Goal: Task Accomplishment & Management: Manage account settings

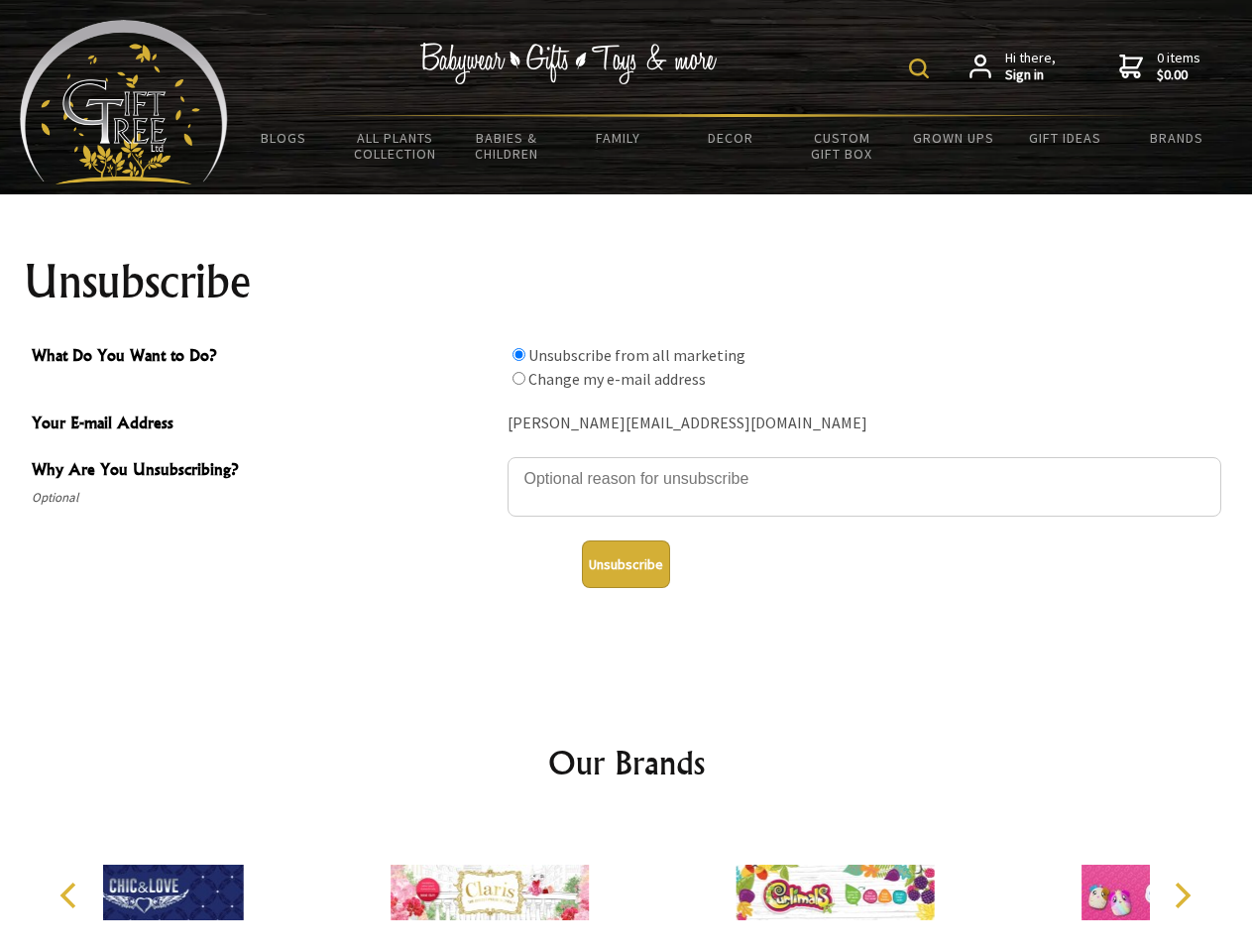
click at [922, 68] on img at bounding box center [919, 69] width 20 height 20
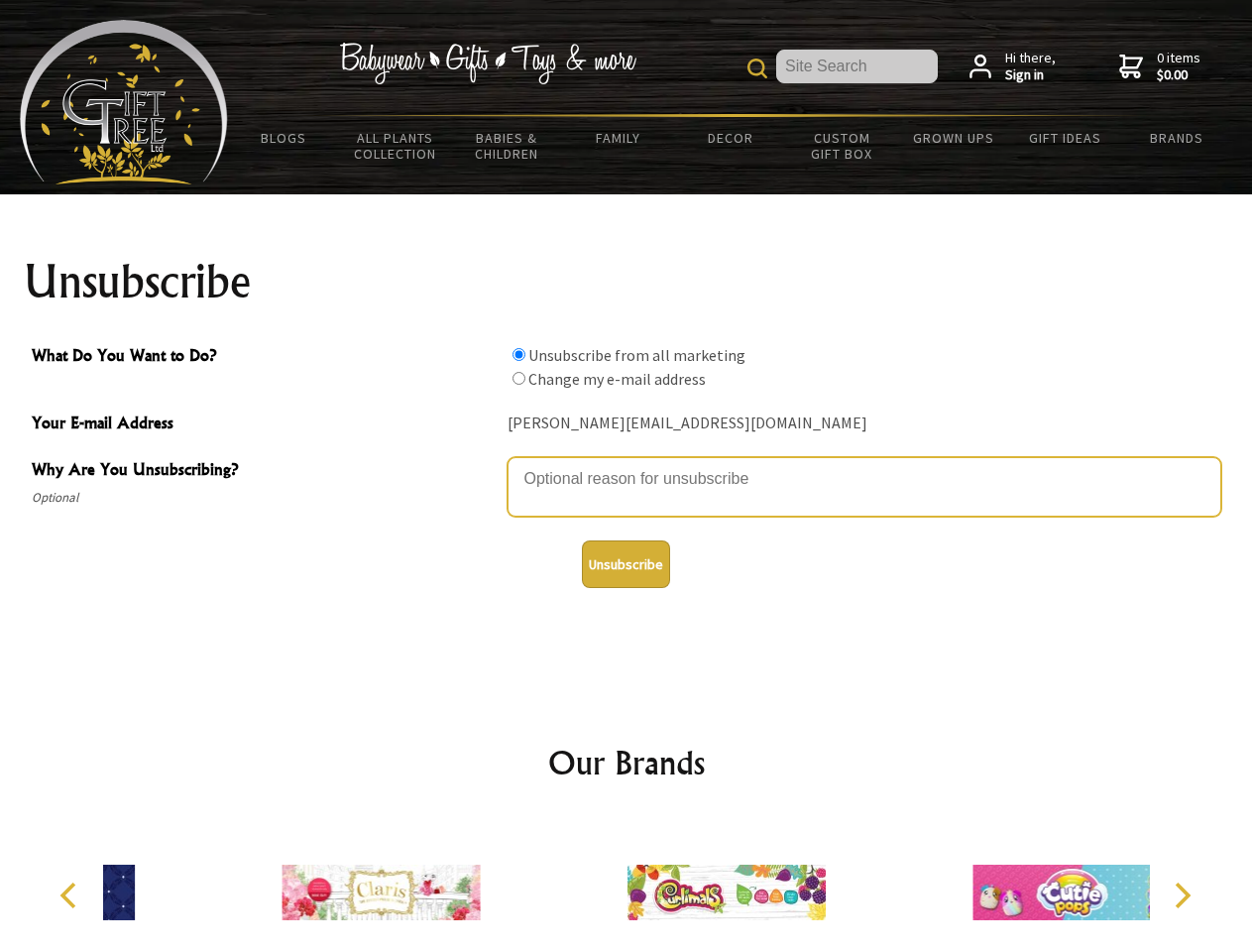
click at [626, 464] on textarea "Why Are You Unsubscribing?" at bounding box center [864, 486] width 713 height 60
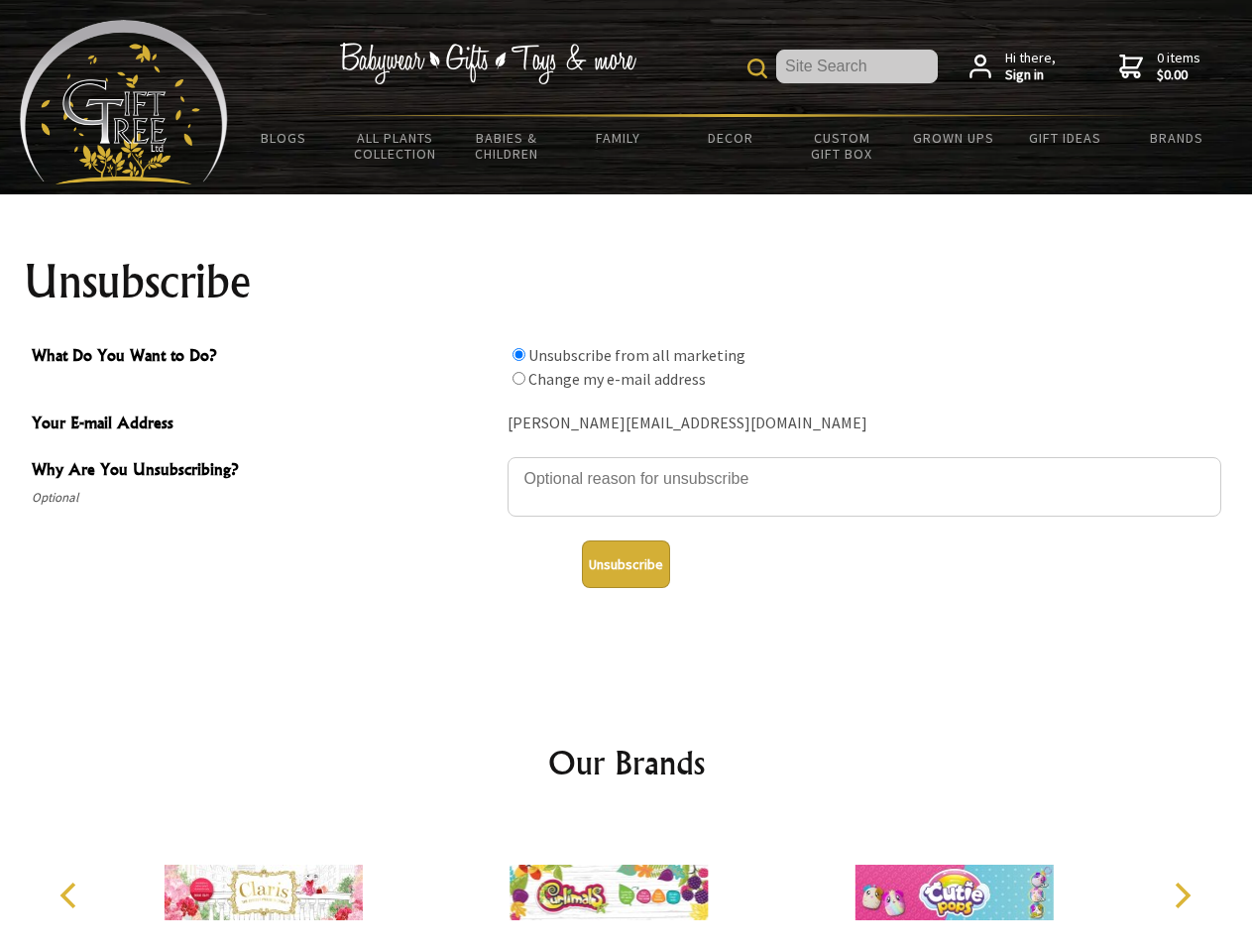
click at [519, 354] on input "What Do You Want to Do?" at bounding box center [519, 354] width 13 height 13
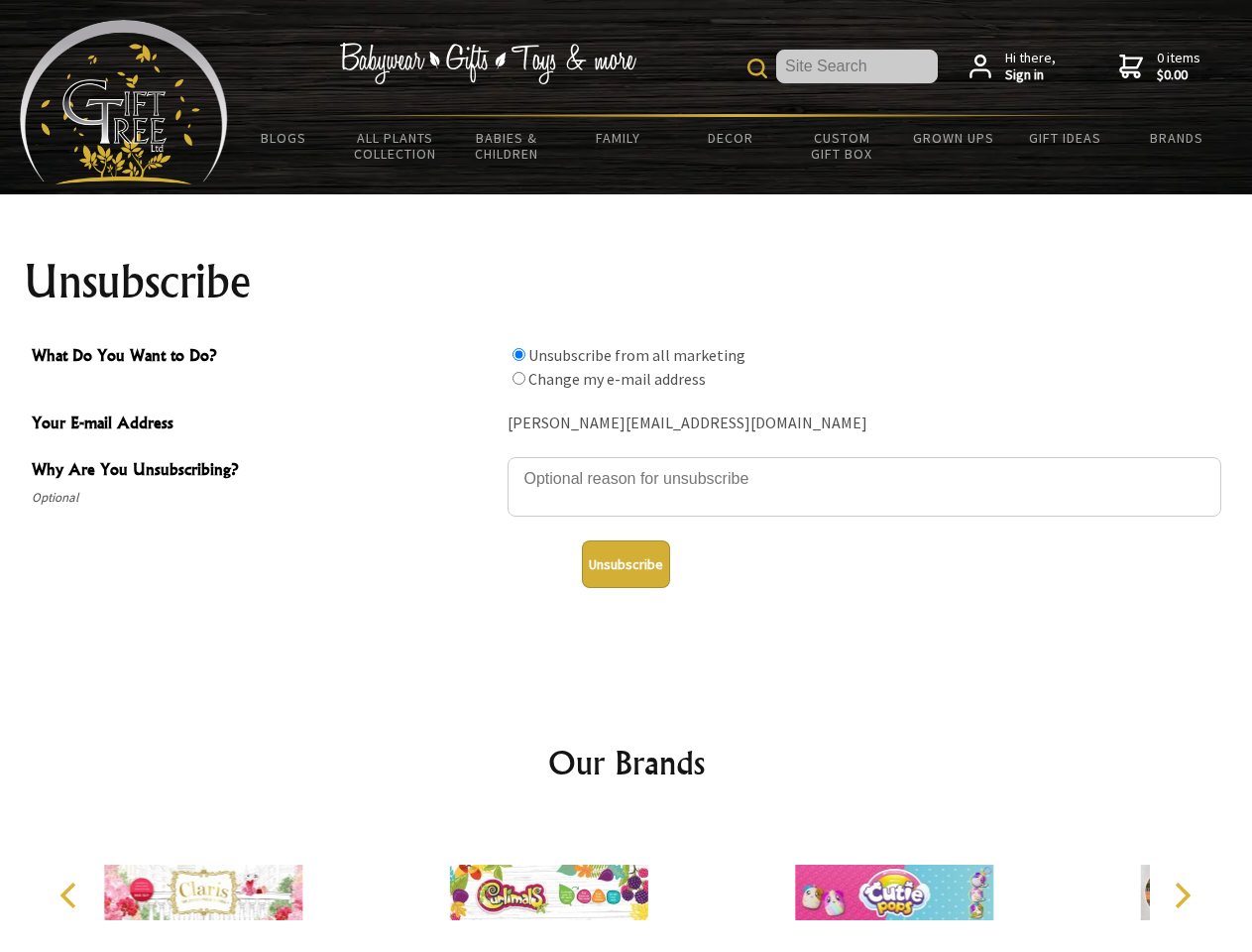
click at [519, 378] on input "What Do You Want to Do?" at bounding box center [519, 378] width 13 height 13
radio input "true"
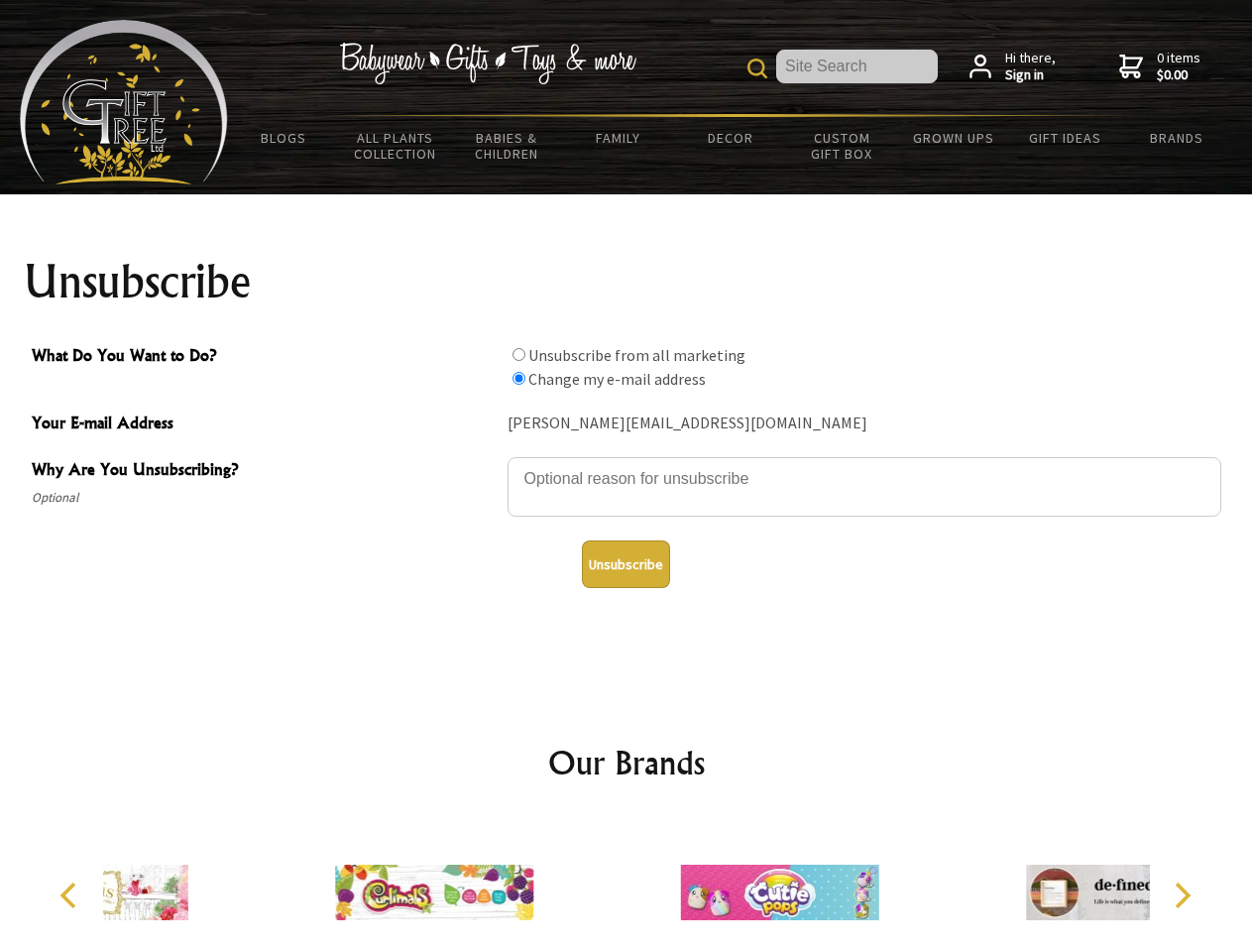
click at [626, 564] on button "Unsubscribe" at bounding box center [626, 564] width 88 height 48
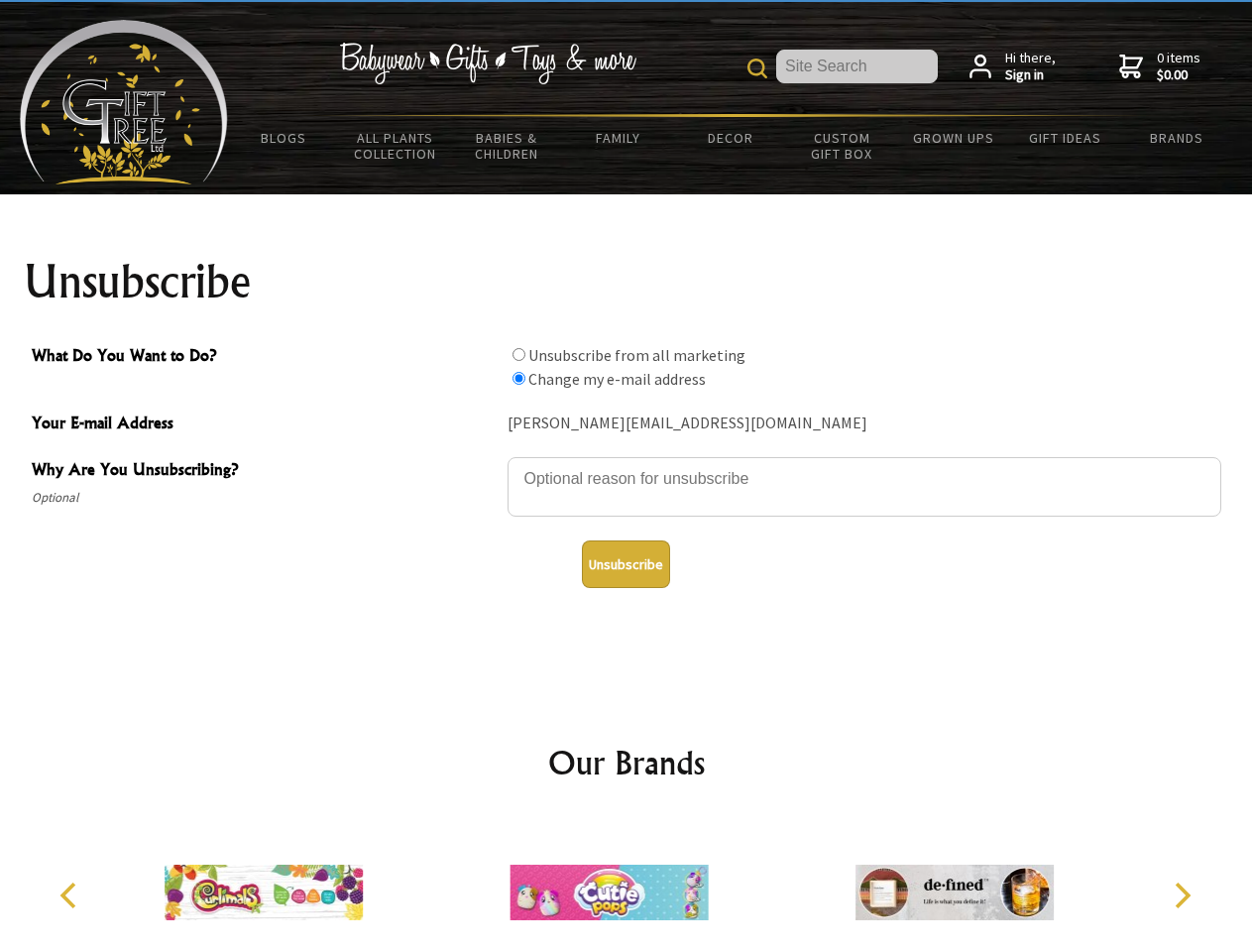
click at [626, 884] on img at bounding box center [609, 892] width 198 height 149
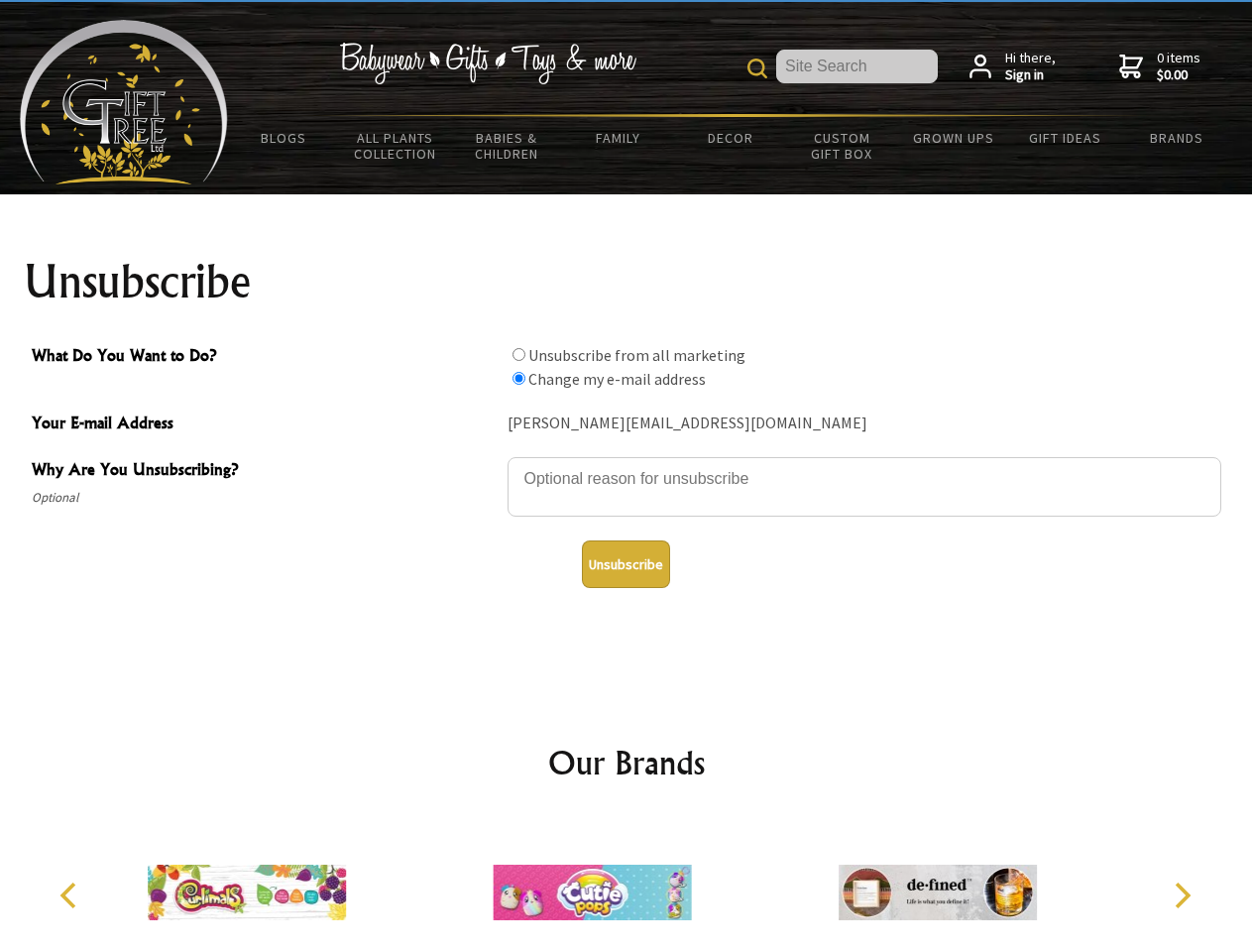
click at [71, 895] on icon "Previous" at bounding box center [71, 895] width 26 height 26
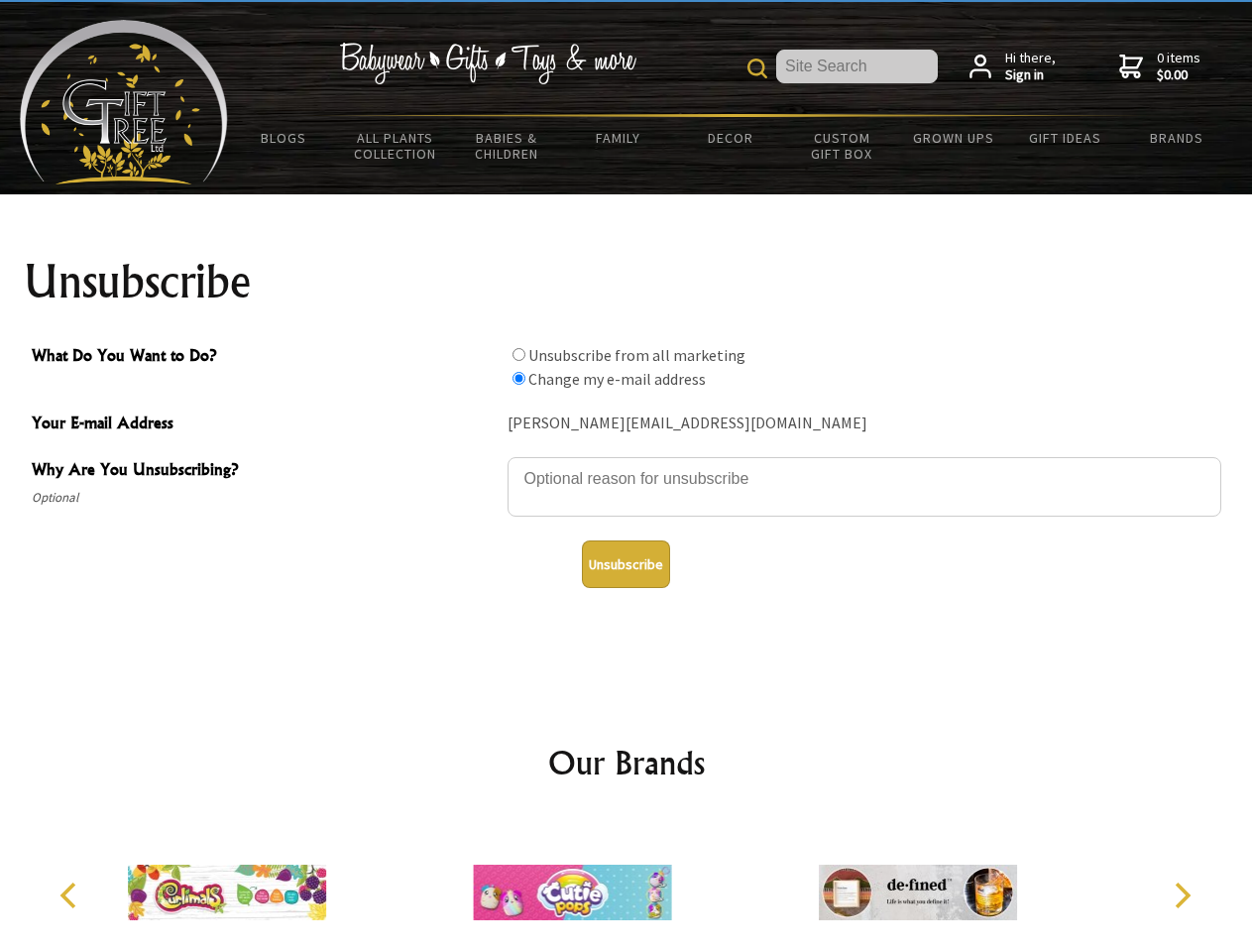
click at [1182, 895] on icon "Next" at bounding box center [1181, 895] width 26 height 26
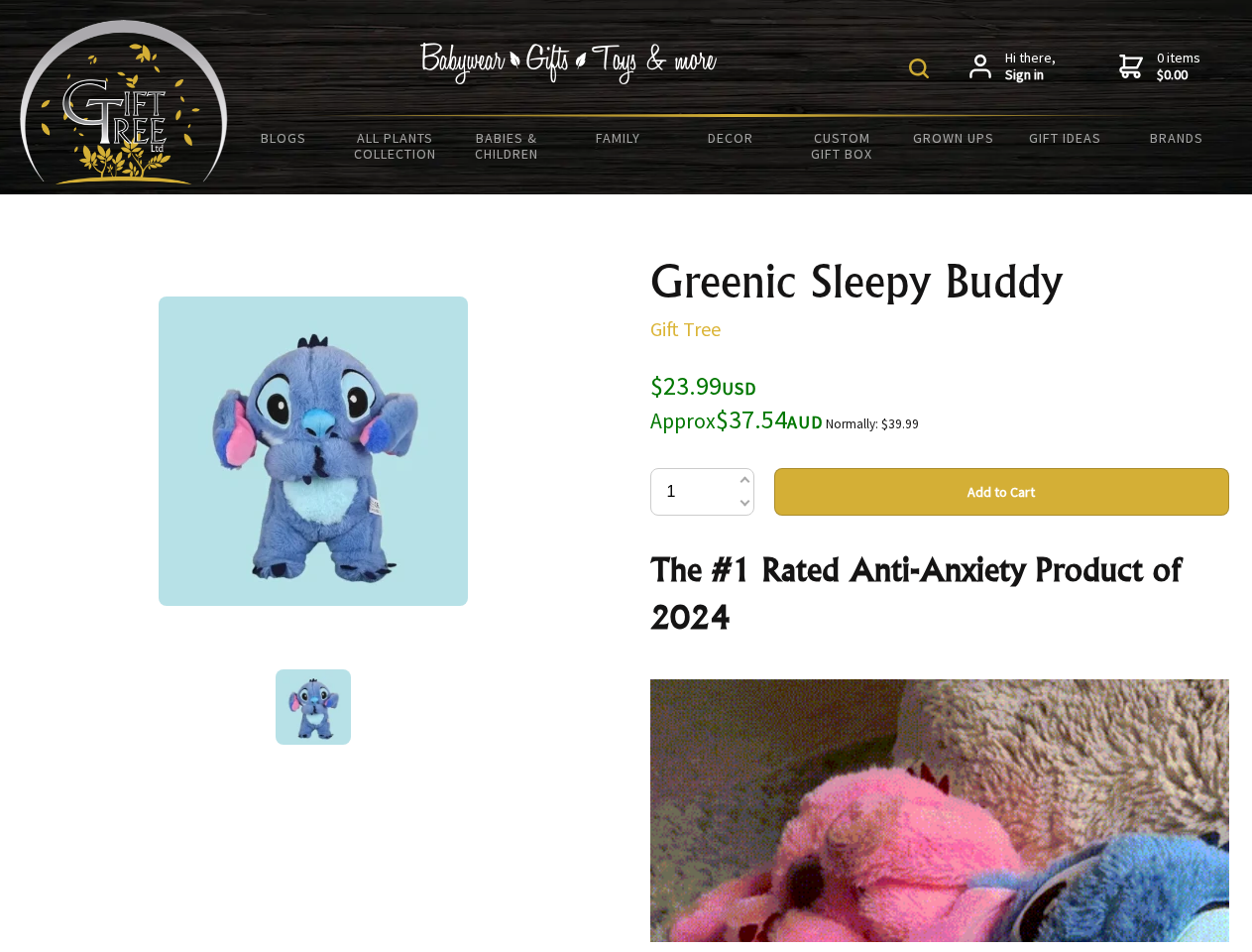
click at [922, 68] on img at bounding box center [919, 69] width 20 height 20
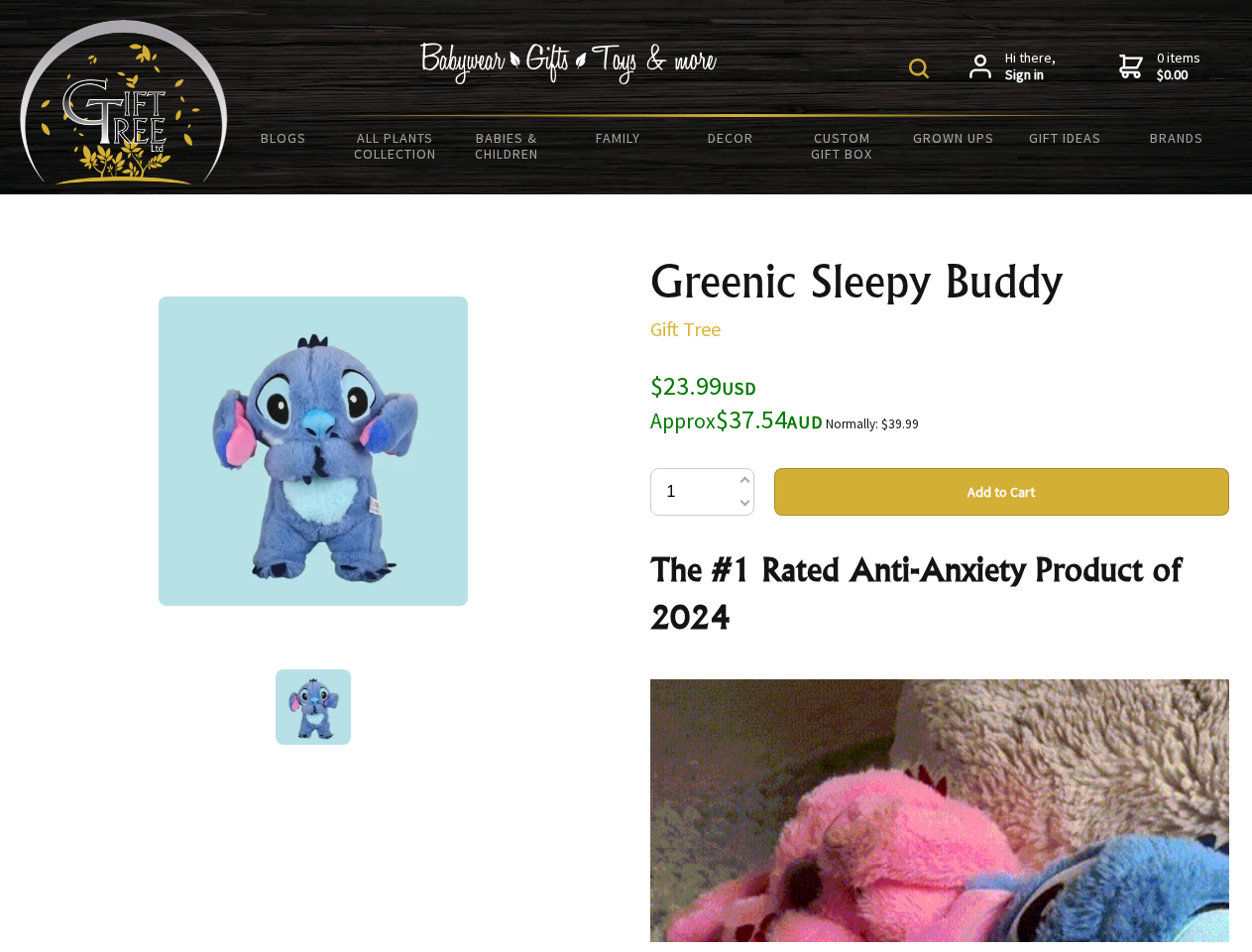
click at [314, 451] on img at bounding box center [314, 452] width 310 height 310
